Goal: Obtain resource: Obtain resource

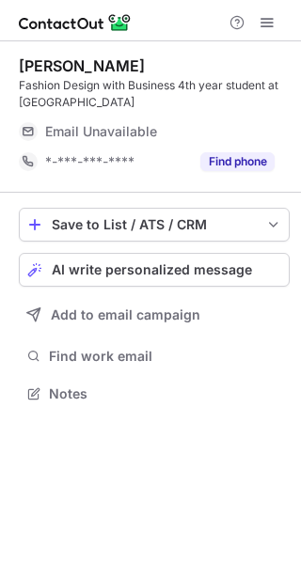
scroll to position [380, 301]
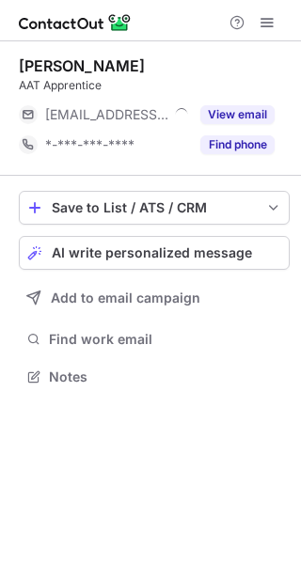
scroll to position [364, 301]
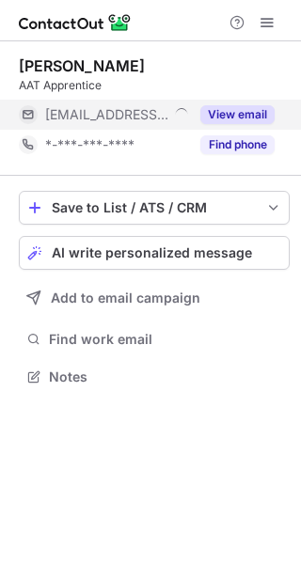
click at [239, 117] on button "View email" at bounding box center [237, 114] width 74 height 19
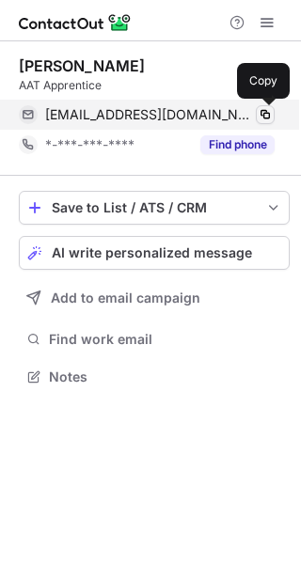
click at [261, 111] on span at bounding box center [264, 114] width 15 height 15
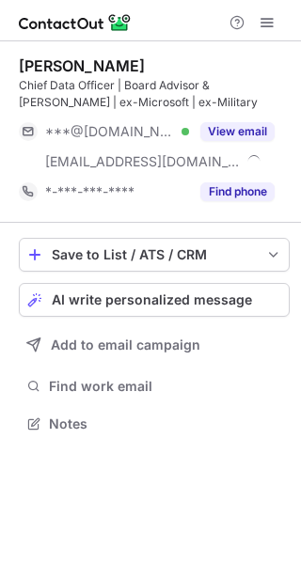
scroll to position [410, 301]
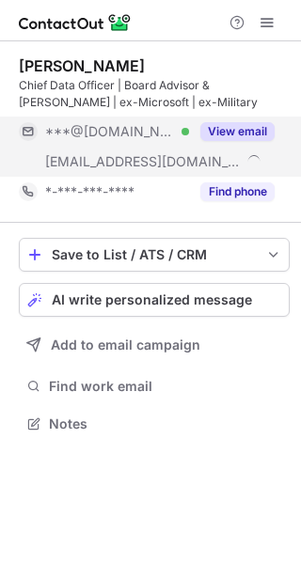
click at [232, 134] on button "View email" at bounding box center [237, 131] width 74 height 19
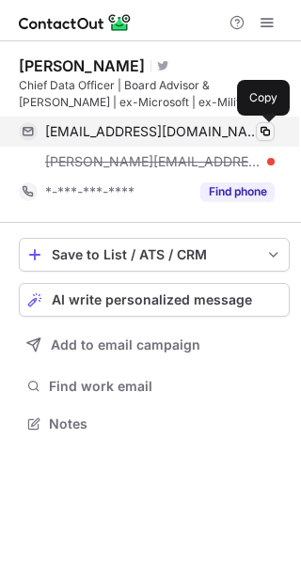
click at [265, 129] on span at bounding box center [264, 131] width 15 height 15
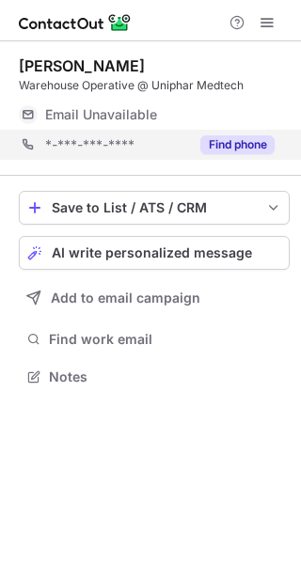
scroll to position [364, 301]
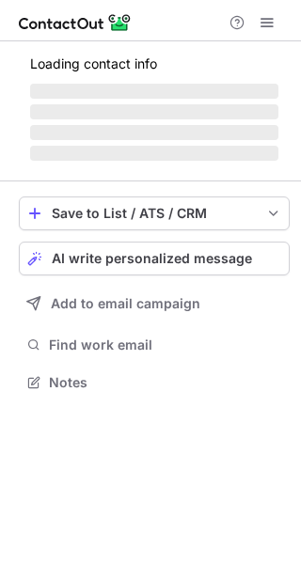
scroll to position [364, 301]
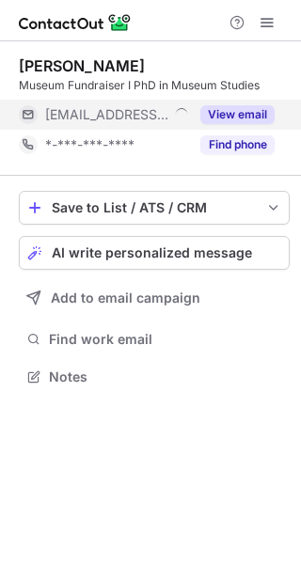
click at [240, 115] on button "View email" at bounding box center [237, 114] width 74 height 19
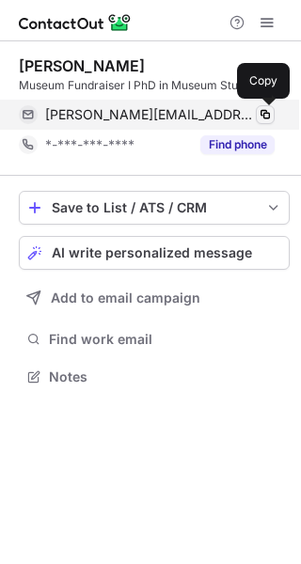
click at [265, 113] on span at bounding box center [264, 114] width 15 height 15
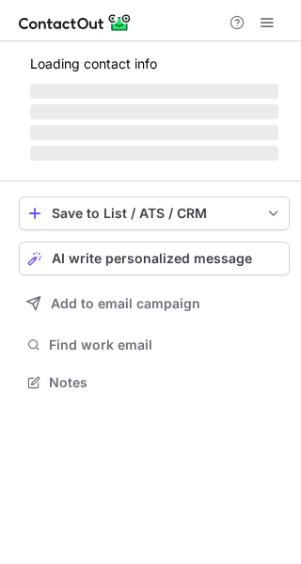
scroll to position [364, 301]
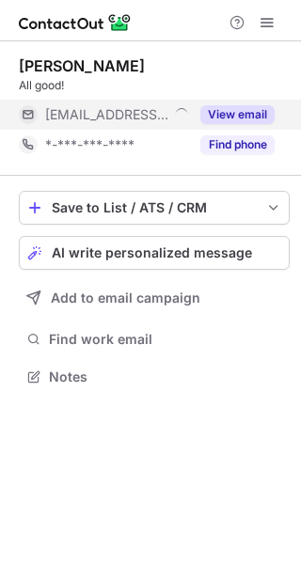
click at [226, 120] on button "View email" at bounding box center [237, 114] width 74 height 19
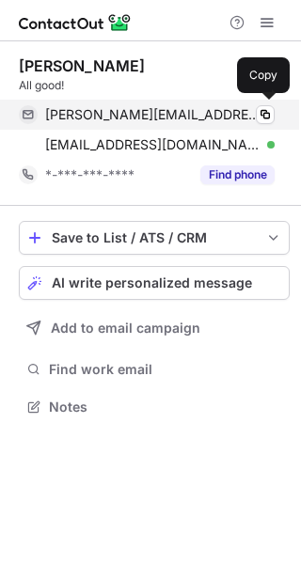
scroll to position [394, 301]
click at [263, 116] on span at bounding box center [264, 114] width 15 height 15
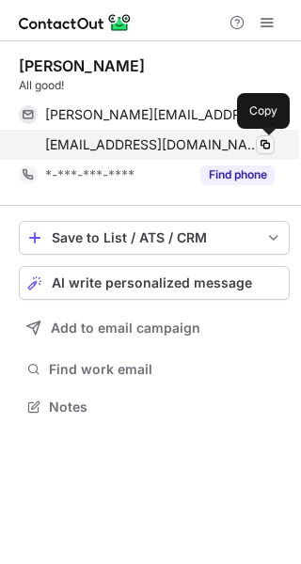
click at [268, 147] on span at bounding box center [264, 144] width 15 height 15
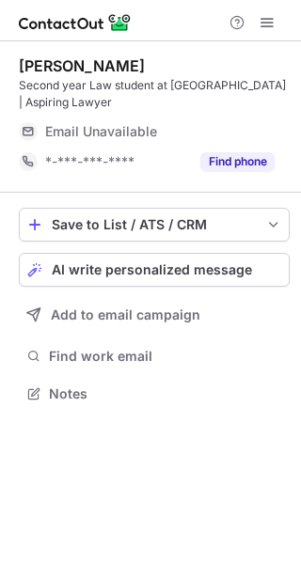
scroll to position [380, 301]
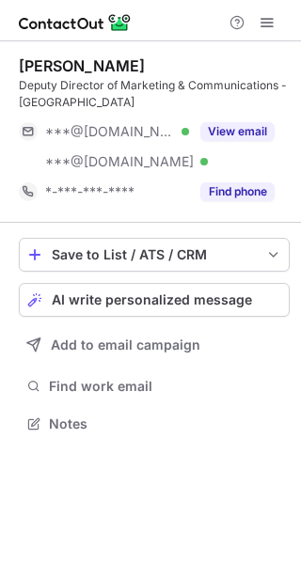
scroll to position [410, 301]
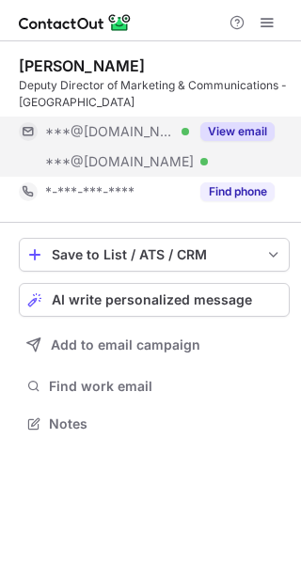
click at [240, 129] on button "View email" at bounding box center [237, 131] width 74 height 19
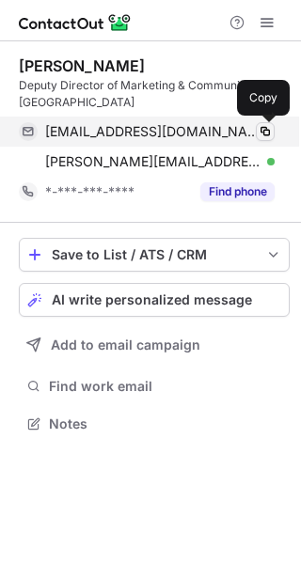
click at [265, 129] on span at bounding box center [264, 131] width 15 height 15
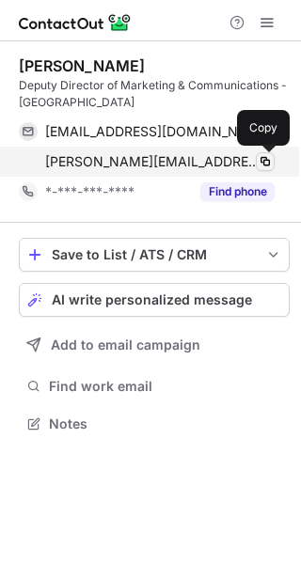
click at [268, 158] on span at bounding box center [264, 161] width 15 height 15
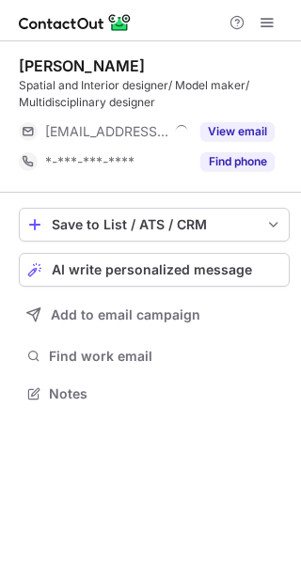
scroll to position [380, 301]
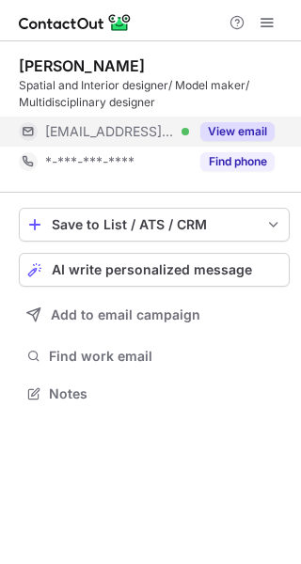
click at [232, 124] on button "View email" at bounding box center [237, 131] width 74 height 19
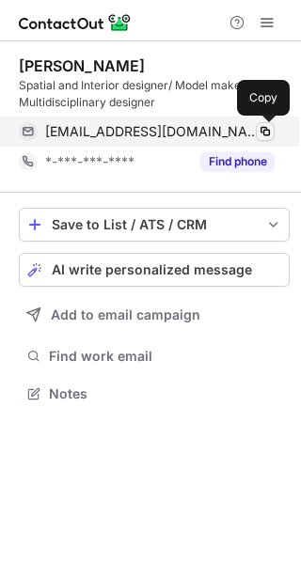
click at [263, 132] on span at bounding box center [264, 131] width 15 height 15
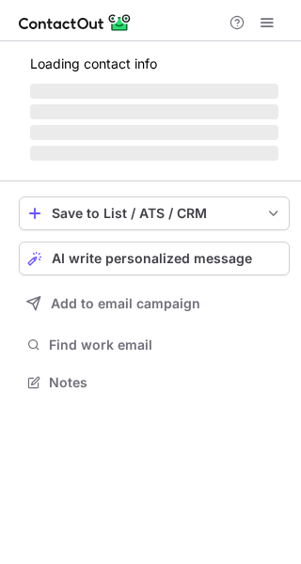
scroll to position [364, 301]
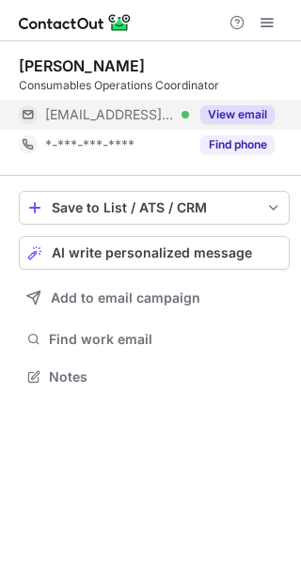
click at [227, 109] on button "View email" at bounding box center [237, 114] width 74 height 19
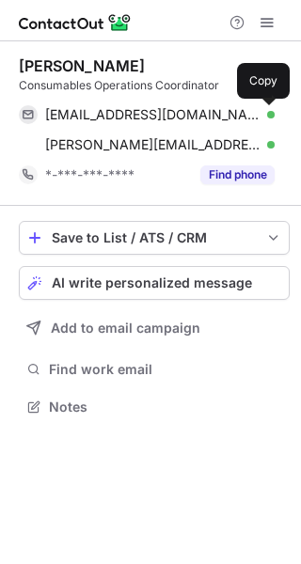
scroll to position [394, 301]
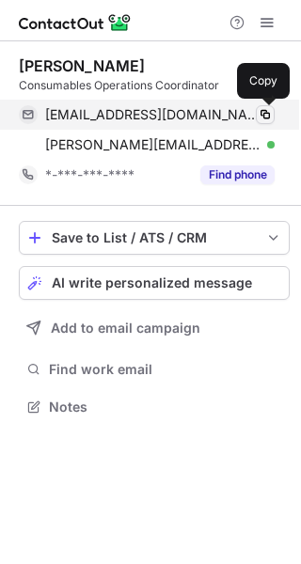
click at [266, 114] on span at bounding box center [264, 114] width 15 height 15
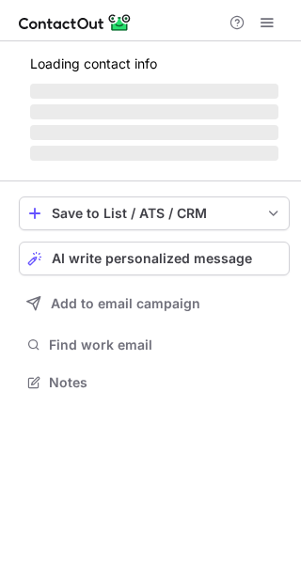
scroll to position [364, 301]
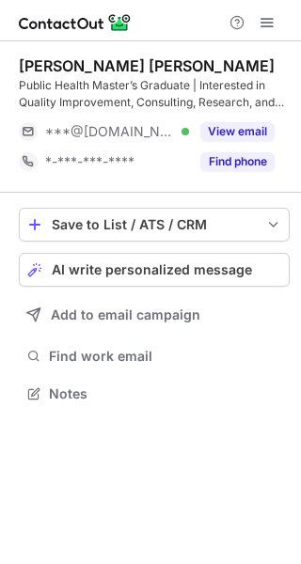
scroll to position [380, 301]
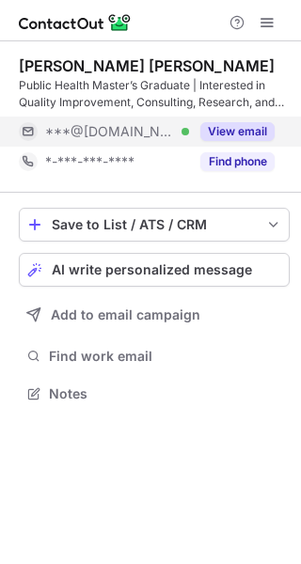
click at [250, 132] on button "View email" at bounding box center [237, 131] width 74 height 19
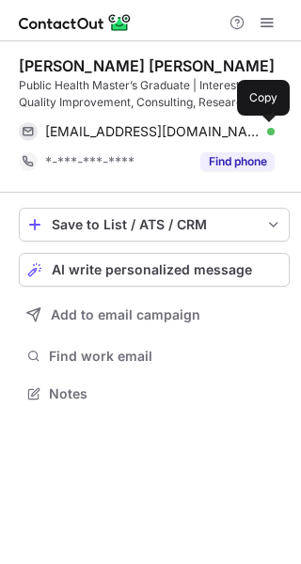
click at [267, 131] on span at bounding box center [264, 131] width 15 height 15
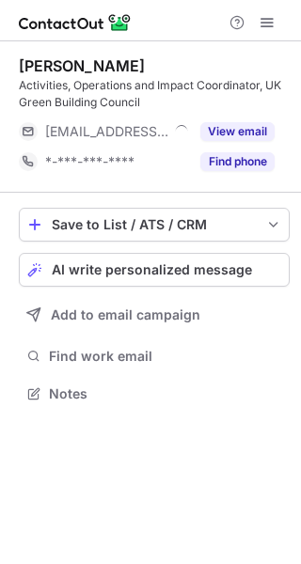
scroll to position [380, 301]
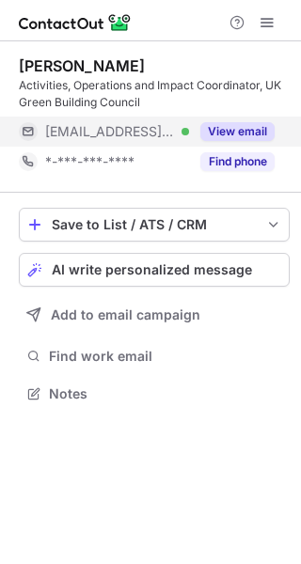
click at [233, 132] on button "View email" at bounding box center [237, 131] width 74 height 19
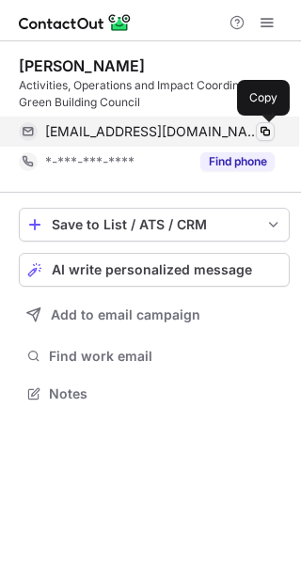
click at [263, 134] on span at bounding box center [264, 131] width 15 height 15
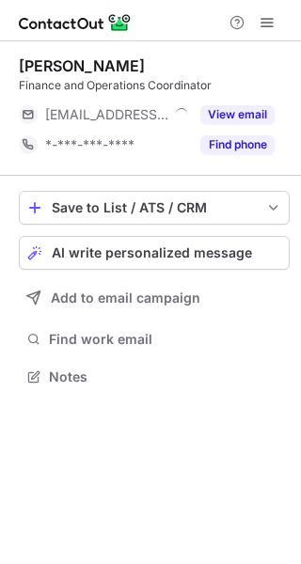
scroll to position [364, 301]
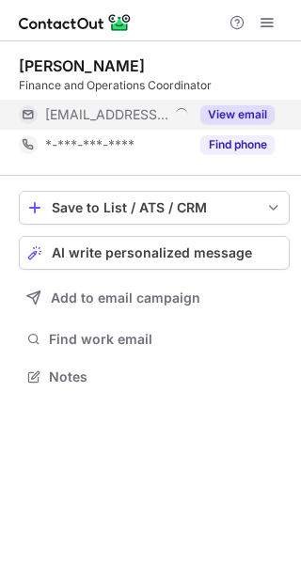
click at [224, 113] on button "View email" at bounding box center [237, 114] width 74 height 19
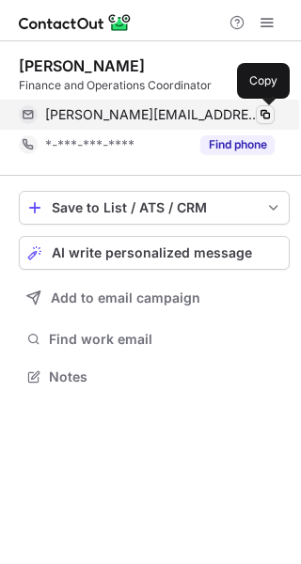
click at [273, 114] on button at bounding box center [264, 114] width 19 height 19
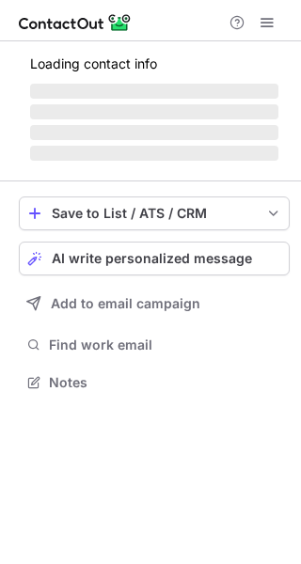
scroll to position [380, 301]
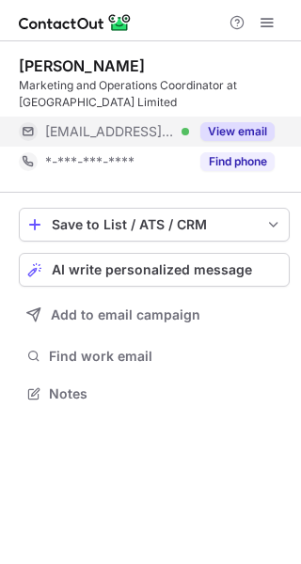
click at [245, 134] on button "View email" at bounding box center [237, 131] width 74 height 19
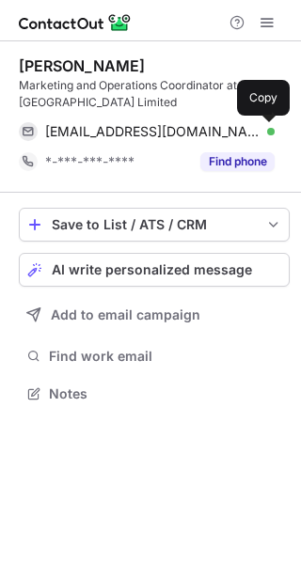
click at [269, 131] on span at bounding box center [264, 131] width 15 height 15
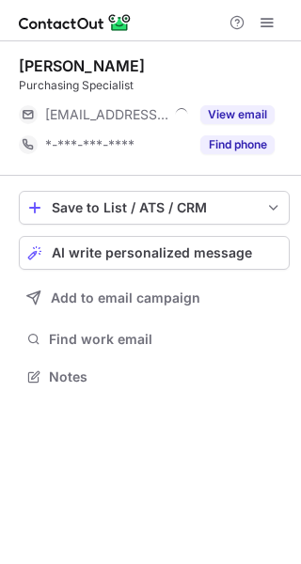
scroll to position [364, 301]
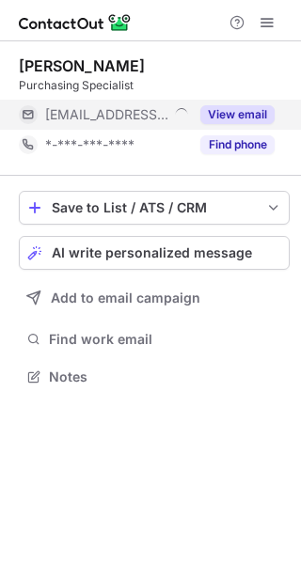
click at [249, 119] on button "View email" at bounding box center [237, 114] width 74 height 19
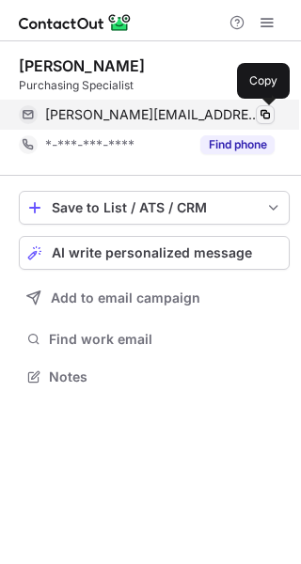
click at [263, 116] on span at bounding box center [264, 114] width 15 height 15
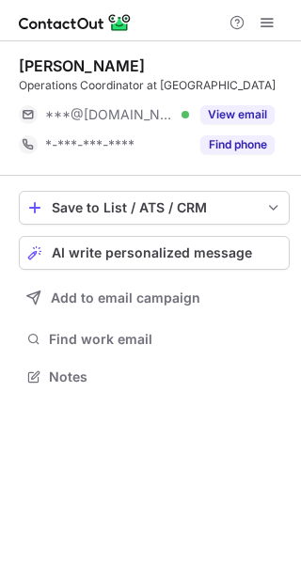
scroll to position [364, 301]
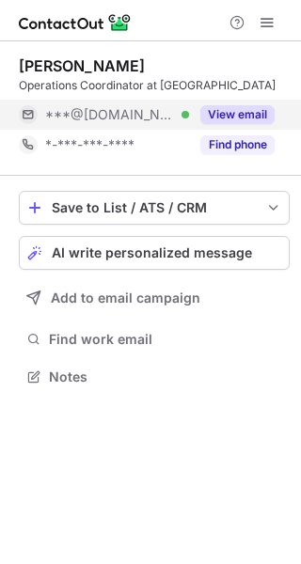
click at [254, 114] on button "View email" at bounding box center [237, 114] width 74 height 19
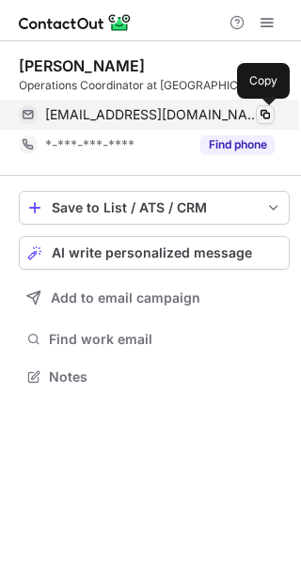
click at [266, 114] on span at bounding box center [264, 114] width 15 height 15
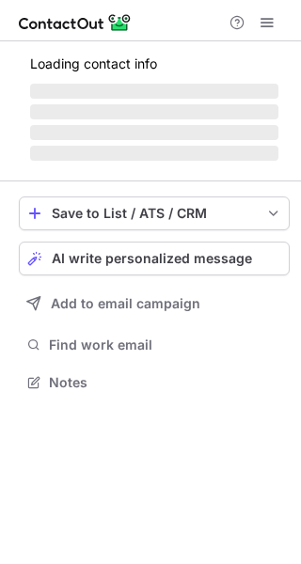
scroll to position [394, 301]
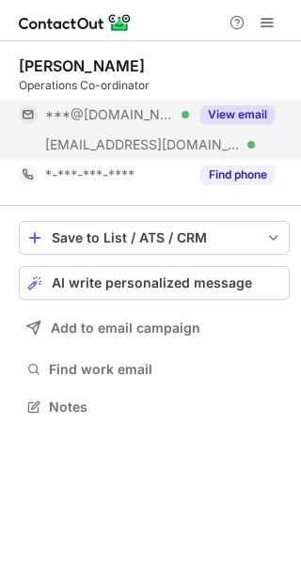
click at [250, 118] on button "View email" at bounding box center [237, 114] width 74 height 19
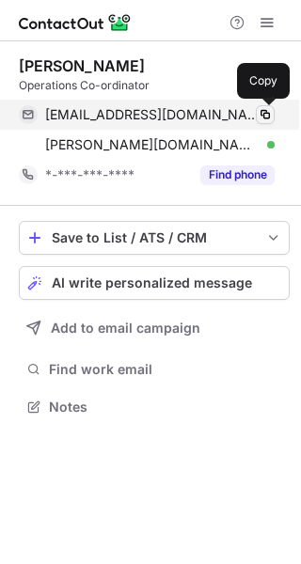
click at [266, 116] on span at bounding box center [264, 114] width 15 height 15
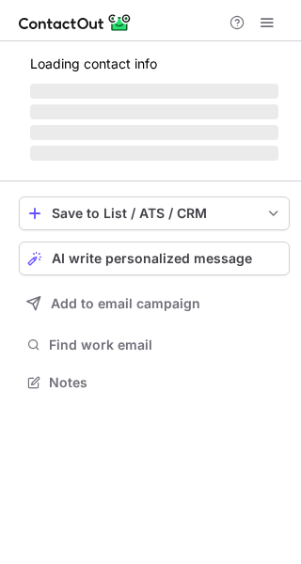
scroll to position [364, 301]
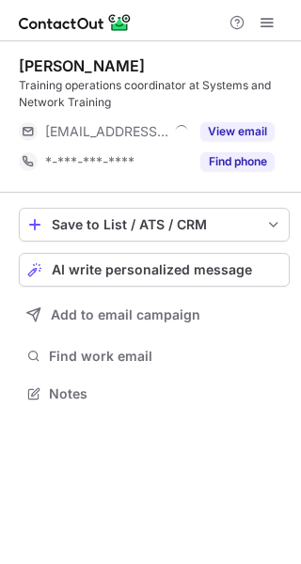
scroll to position [380, 301]
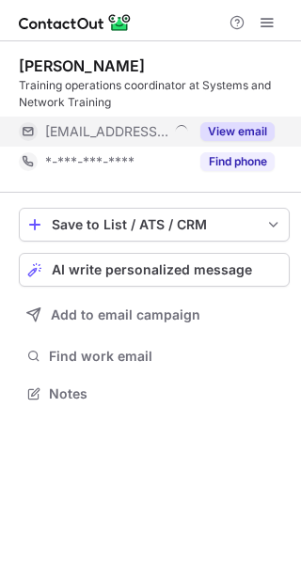
click at [245, 132] on button "View email" at bounding box center [237, 131] width 74 height 19
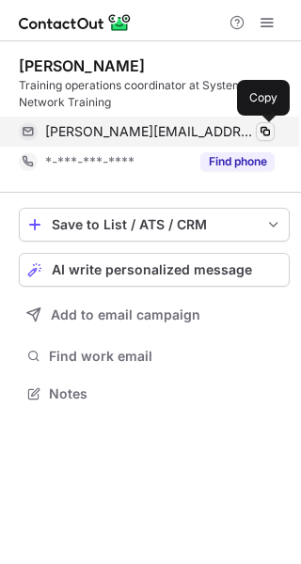
click at [267, 132] on span at bounding box center [264, 131] width 15 height 15
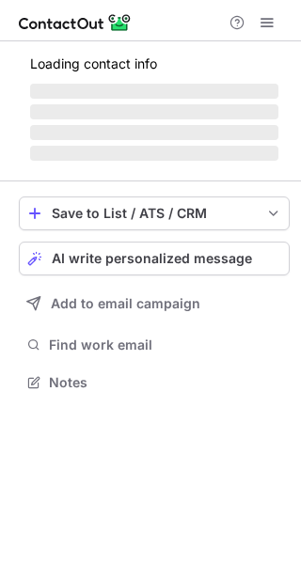
scroll to position [364, 301]
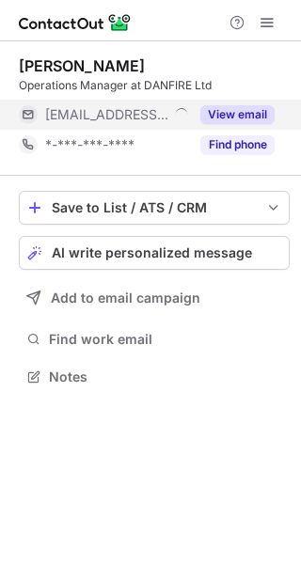
click at [252, 113] on button "View email" at bounding box center [237, 114] width 74 height 19
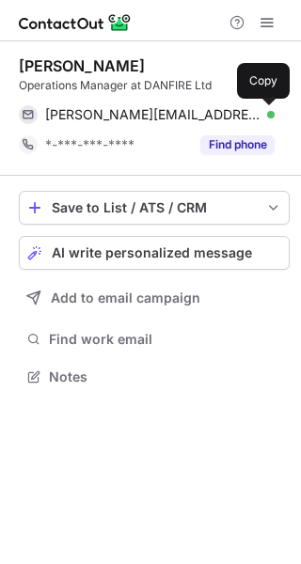
click at [270, 114] on span at bounding box center [264, 114] width 15 height 15
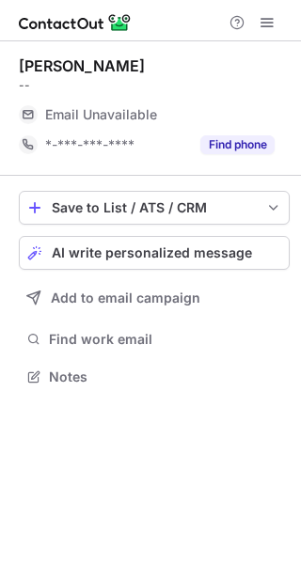
scroll to position [364, 301]
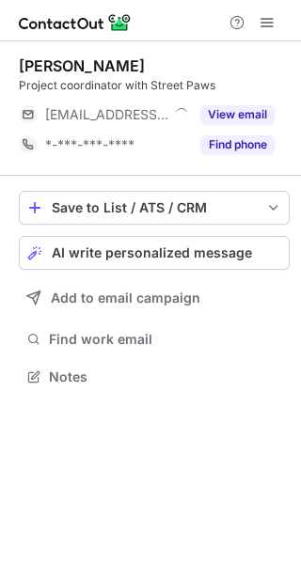
scroll to position [364, 301]
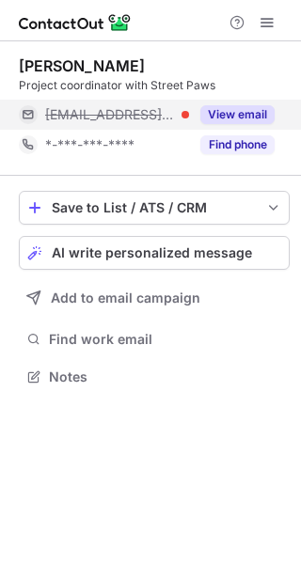
click at [245, 114] on button "View email" at bounding box center [237, 114] width 74 height 19
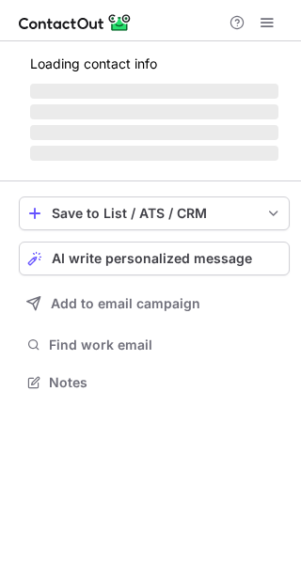
scroll to position [394, 301]
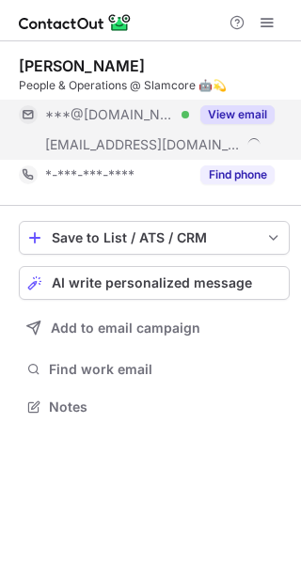
click at [248, 113] on button "View email" at bounding box center [237, 114] width 74 height 19
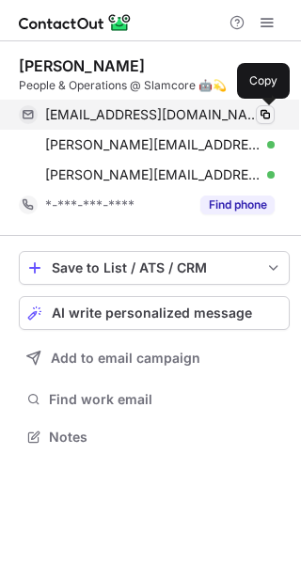
click at [270, 115] on span at bounding box center [264, 114] width 15 height 15
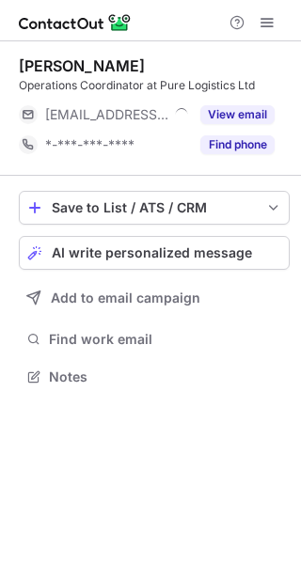
scroll to position [364, 301]
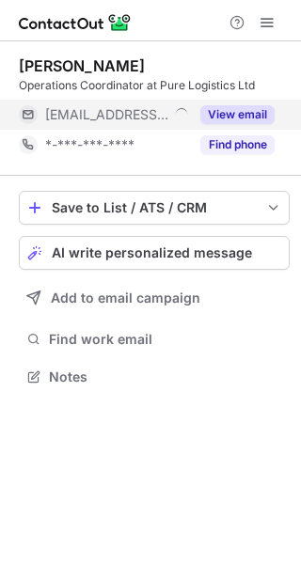
click at [228, 114] on button "View email" at bounding box center [237, 114] width 74 height 19
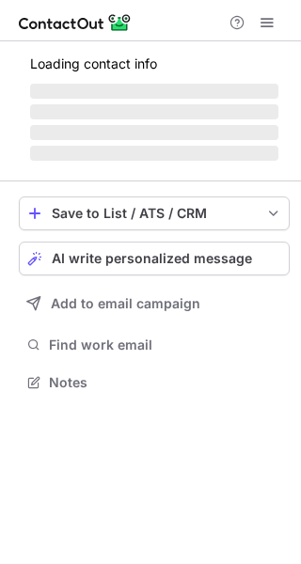
scroll to position [394, 301]
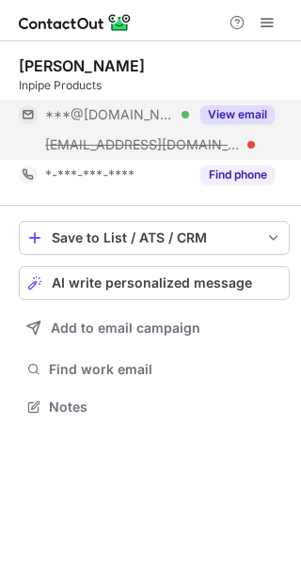
click at [244, 115] on button "View email" at bounding box center [237, 114] width 74 height 19
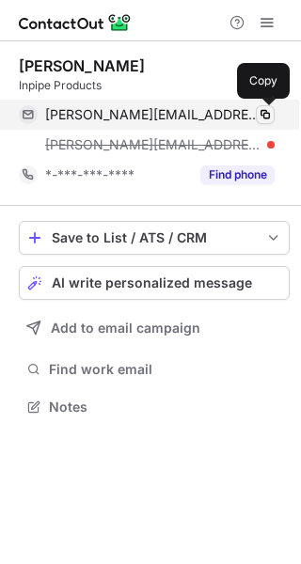
click at [265, 115] on span at bounding box center [264, 114] width 15 height 15
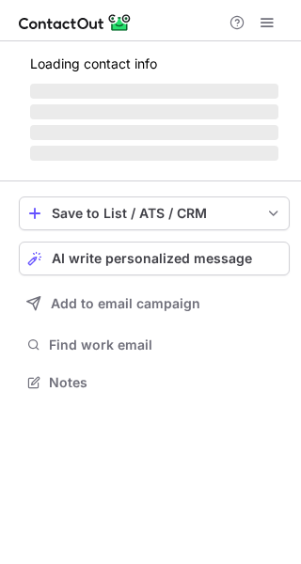
scroll to position [380, 301]
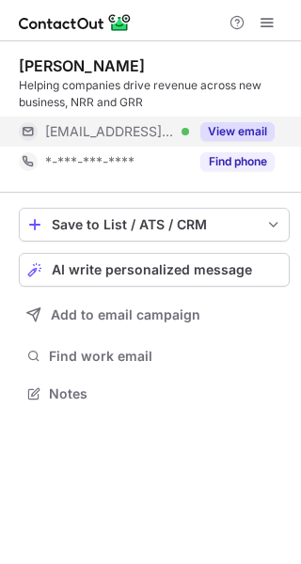
click at [255, 132] on button "View email" at bounding box center [237, 131] width 74 height 19
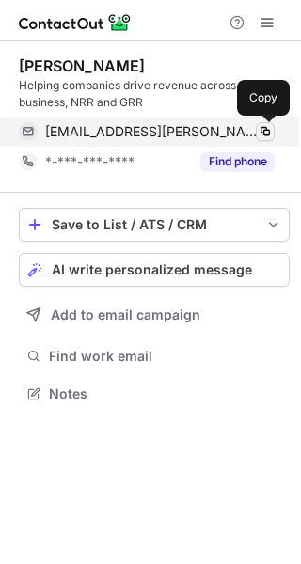
click at [262, 130] on span at bounding box center [264, 131] width 15 height 15
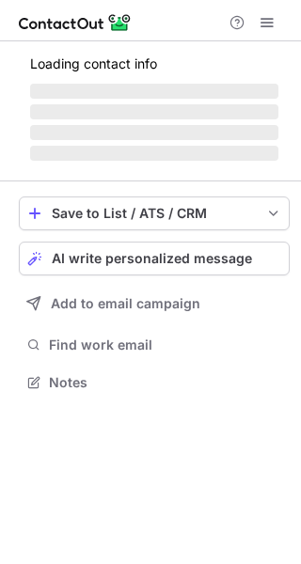
scroll to position [394, 301]
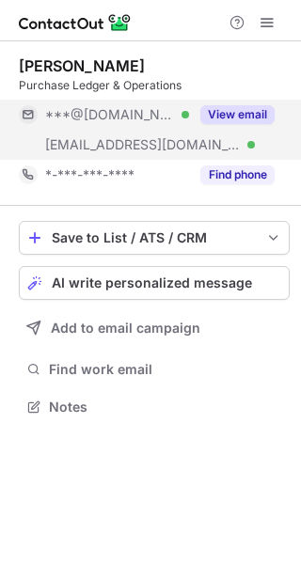
click at [240, 108] on button "View email" at bounding box center [237, 114] width 74 height 19
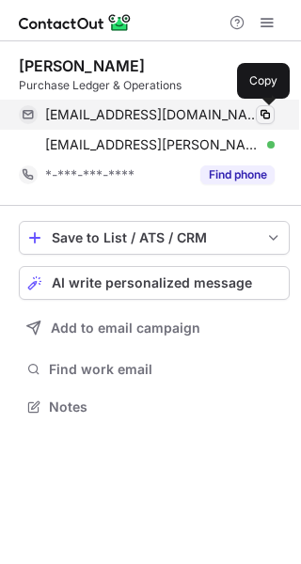
click at [262, 108] on span at bounding box center [264, 114] width 15 height 15
